Goal: Find contact information: Find contact information

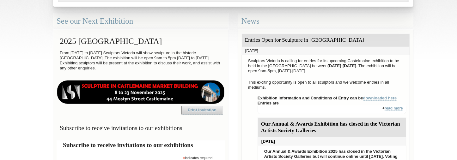
scroll to position [190, 0]
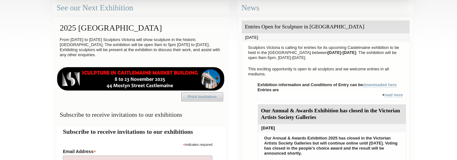
drag, startPoint x: 52, startPoint y: 38, endPoint x: 145, endPoint y: 55, distance: 94.6
click at [145, 55] on aside "See our Next Exhibition 2025 Historic [GEOGRAPHIC_DATA] From [DATE] to [DATE] S…" at bounding box center [140, 135] width 185 height 284
copy p "From [DATE] to [DATE] Sculptors Victoria will show sculpture in the historic [G…"
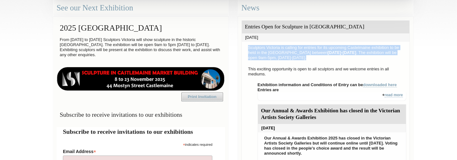
drag, startPoint x: 342, startPoint y: 58, endPoint x: 236, endPoint y: 47, distance: 106.5
click at [236, 47] on section "News Entries Open for Sculpture in [GEOGRAPHIC_DATA] [DATE] Sculptors [GEOGRAPH…" at bounding box center [325, 139] width 185 height 293
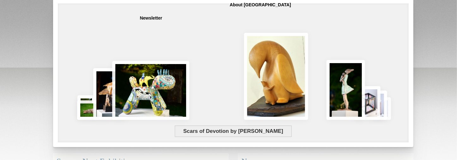
scroll to position [0, 0]
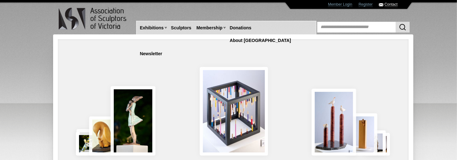
click at [391, 5] on link "Contact" at bounding box center [391, 4] width 13 height 5
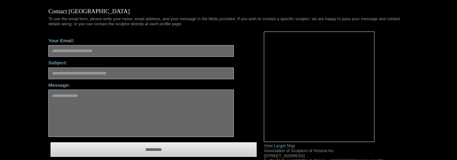
scroll to position [32, 0]
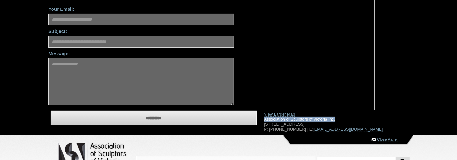
drag, startPoint x: 262, startPoint y: 119, endPoint x: 341, endPoint y: 121, distance: 79.1
click at [341, 121] on div "View Larger Map Association of Sculptors of Victoria Inc. [STREET_ADDRESS] P: […" at bounding box center [336, 66] width 154 height 132
copy p "Association of Sculptors of Victoria Inc."
drag, startPoint x: 335, startPoint y: 124, endPoint x: 295, endPoint y: 125, distance: 39.5
click at [295, 125] on p "Association of Sculptors of Victoria Inc. [STREET_ADDRESS] P: [PHONE_NUMBER] | …" at bounding box center [336, 124] width 145 height 15
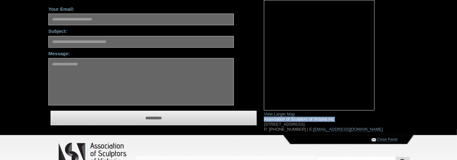
copy p "Kew 3101 - [GEOGRAPHIC_DATA]"
drag, startPoint x: 271, startPoint y: 131, endPoint x: 300, endPoint y: 131, distance: 28.5
click at [300, 131] on p "Association of Sculptors of Victoria Inc. [STREET_ADDRESS] P: [PHONE_NUMBER] | …" at bounding box center [336, 124] width 145 height 15
copy p "61 3 9853 9610"
